Goal: Information Seeking & Learning: Learn about a topic

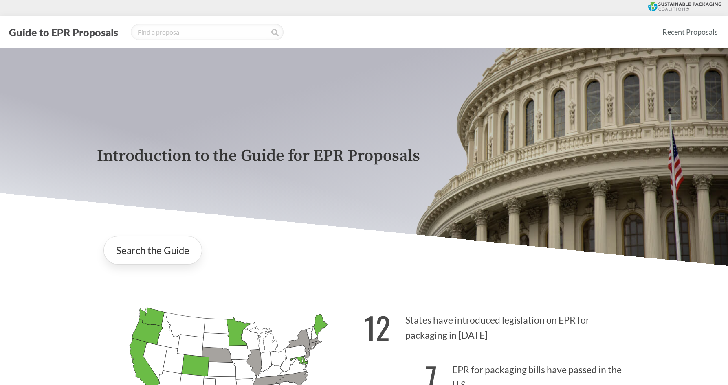
click at [666, 5] on icon at bounding box center [684, 6] width 73 height 9
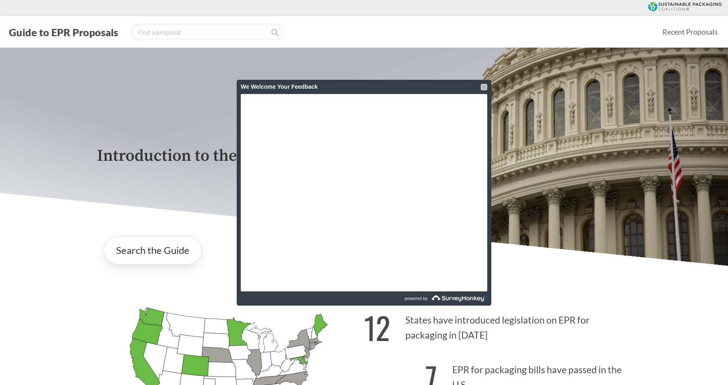
click at [483, 84] on div at bounding box center [484, 87] width 7 height 7
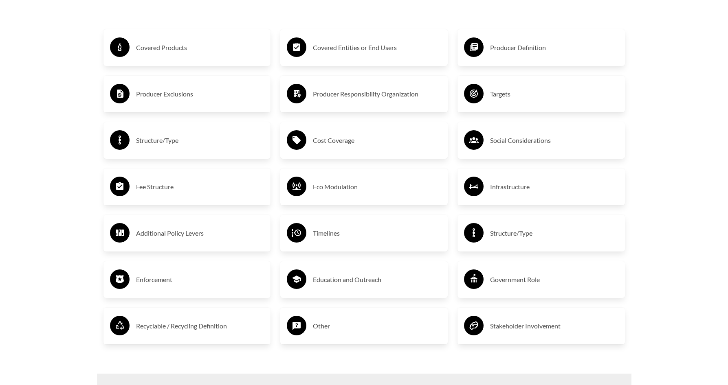
scroll to position [1426, 0]
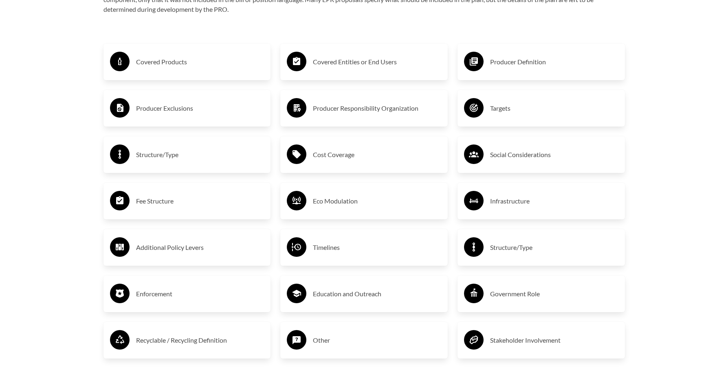
click at [358, 111] on h3 "Producer Responsibility Organization" at bounding box center [377, 108] width 128 height 13
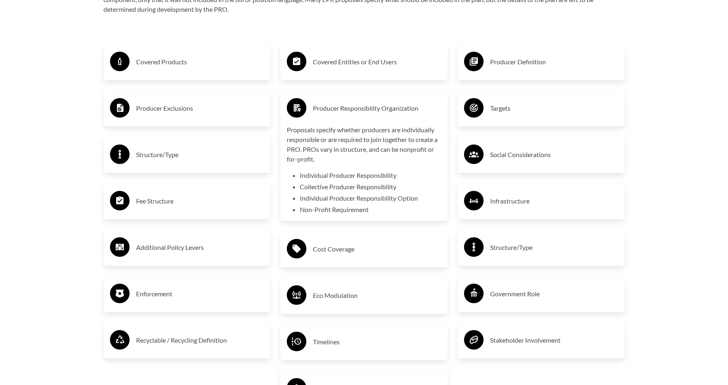
click at [501, 67] on h3 "Producer Definition" at bounding box center [554, 61] width 128 height 13
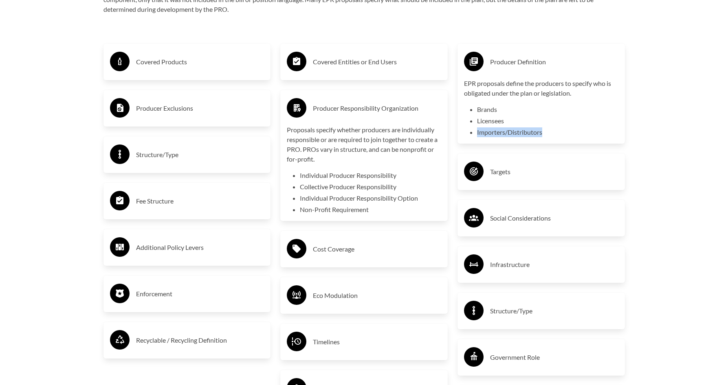
drag, startPoint x: 549, startPoint y: 133, endPoint x: 471, endPoint y: 133, distance: 78.2
click at [477, 133] on li "Importers/Distributors" at bounding box center [547, 133] width 141 height 10
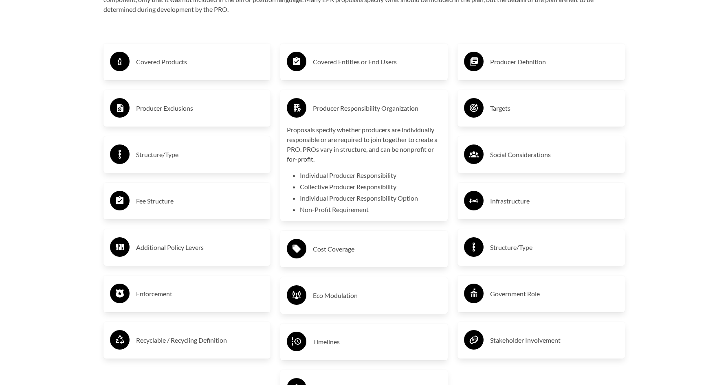
click at [522, 62] on h3 "Producer Definition" at bounding box center [554, 61] width 128 height 13
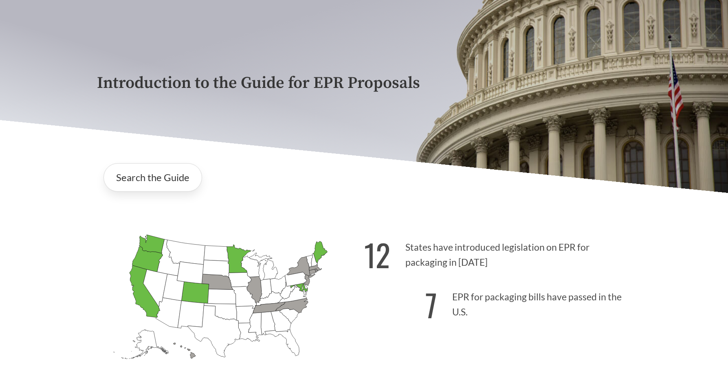
scroll to position [163, 0]
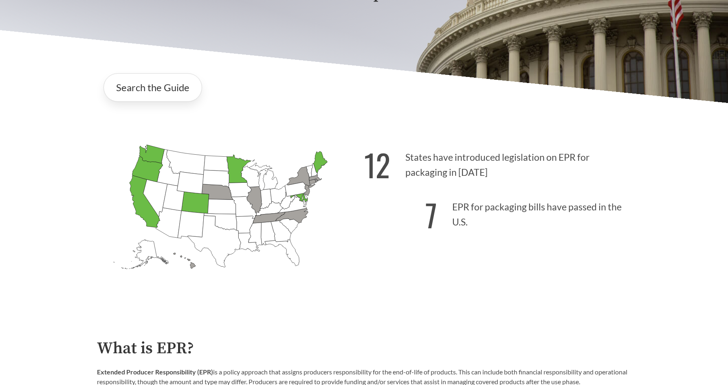
click at [151, 155] on icon "[US_STATE] Passed: 1" at bounding box center [151, 154] width 25 height 19
drag, startPoint x: 151, startPoint y: 177, endPoint x: 162, endPoint y: 145, distance: 34.0
click at [152, 177] on icon "[US_STATE] Passed: 1" at bounding box center [147, 168] width 31 height 25
click at [165, 88] on link "Search the Guide" at bounding box center [152, 87] width 99 height 29
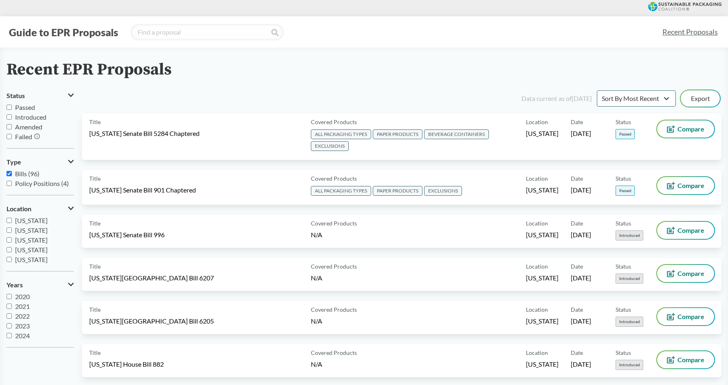
click at [24, 107] on span "Passed" at bounding box center [25, 107] width 20 height 8
click at [12, 107] on input "Passed" at bounding box center [9, 107] width 5 height 5
checkbox input "true"
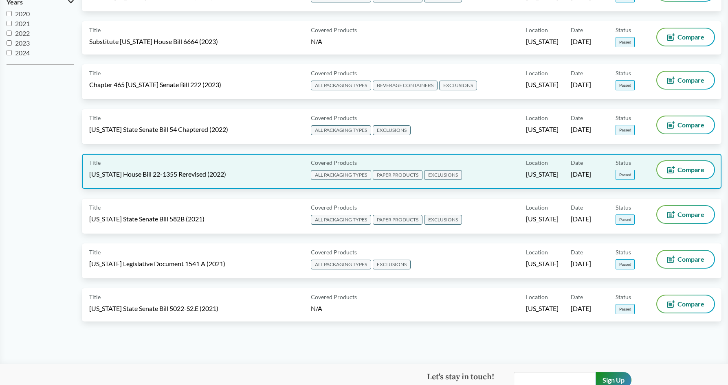
scroll to position [285, 0]
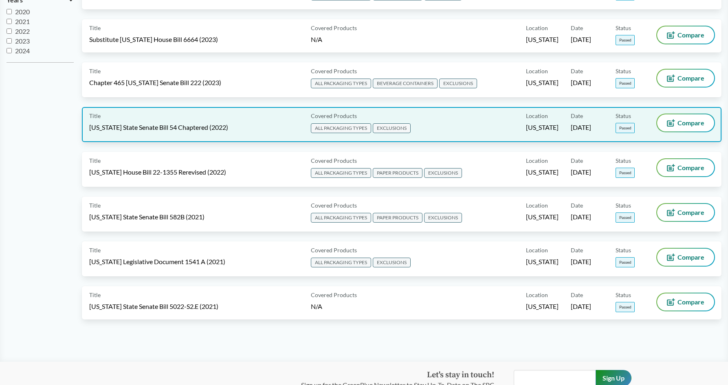
click at [205, 131] on span "[US_STATE] State Senate Bill 54 Chaptered (2022)" at bounding box center [158, 127] width 139 height 9
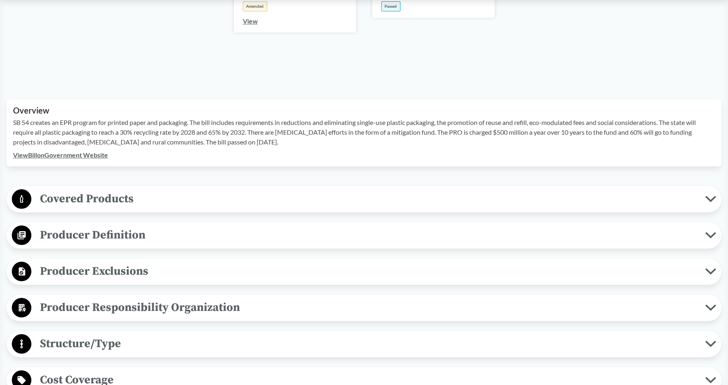
scroll to position [204, 0]
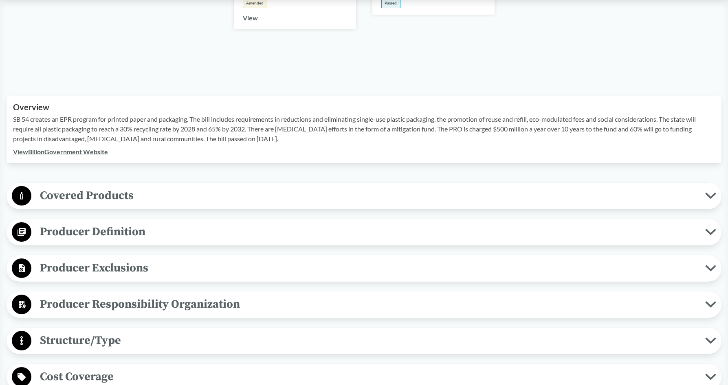
click at [292, 229] on span "Producer Definition" at bounding box center [368, 232] width 674 height 18
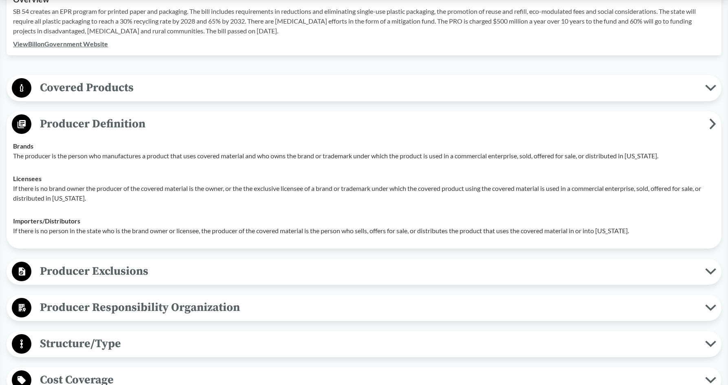
scroll to position [326, 0]
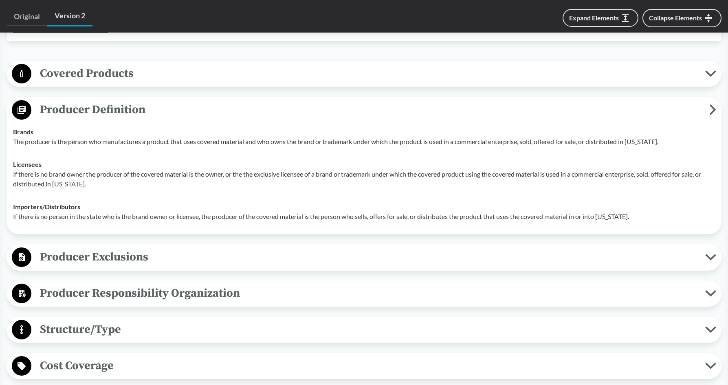
click at [114, 257] on span "Producer Exclusions" at bounding box center [368, 257] width 674 height 18
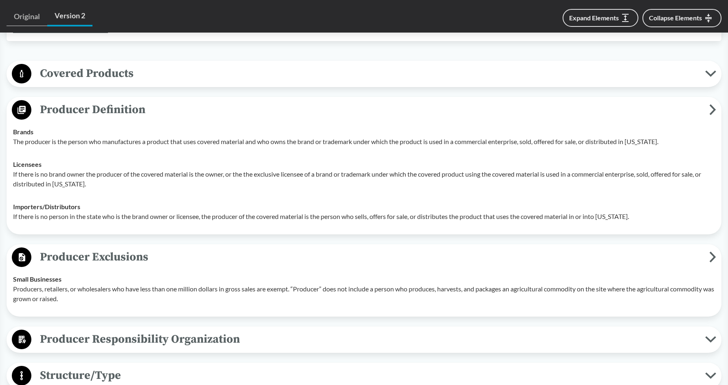
scroll to position [407, 0]
